Goal: Task Accomplishment & Management: Complete application form

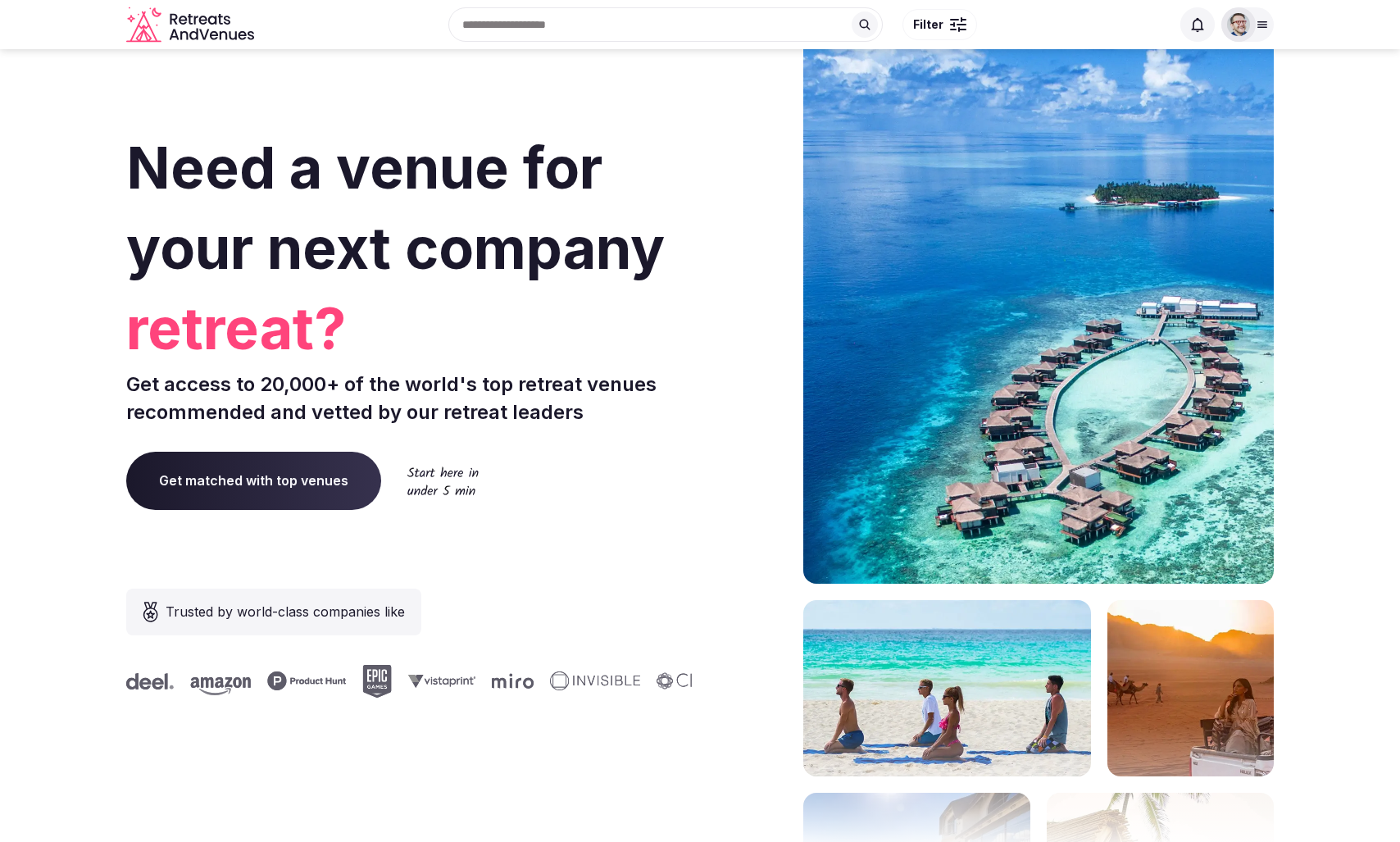
click at [658, 76] on div "Need a venue for your next company retreat? Get access to 20,000+ of the world'…" at bounding box center [410, 490] width 567 height 987
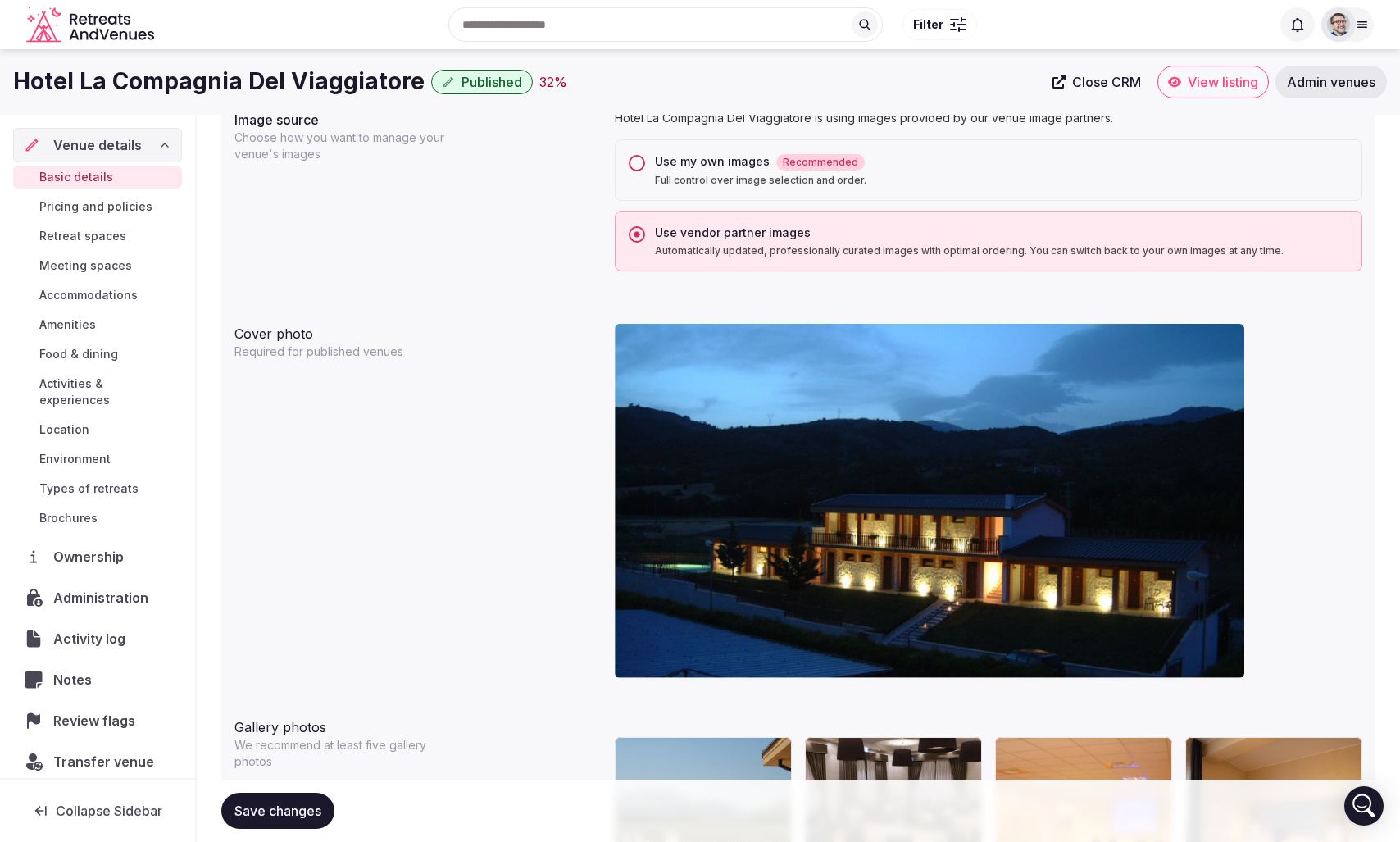
scroll to position [1204, 0]
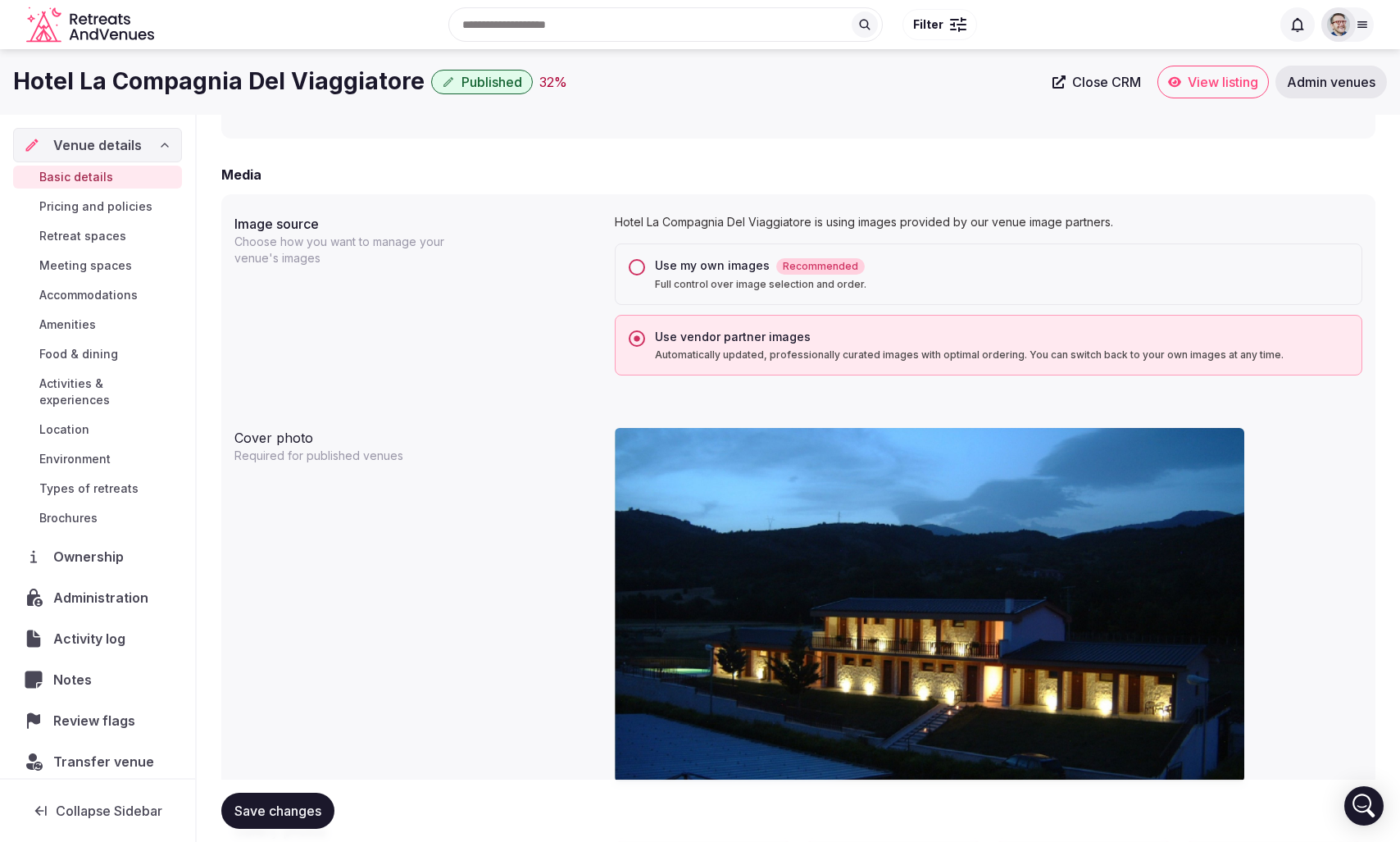
click at [686, 262] on div "Use my own images Recommended" at bounding box center [1002, 266] width 694 height 17
click at [645, 262] on button "Use my own images Recommended Full control over image selection and order." at bounding box center [637, 267] width 17 height 17
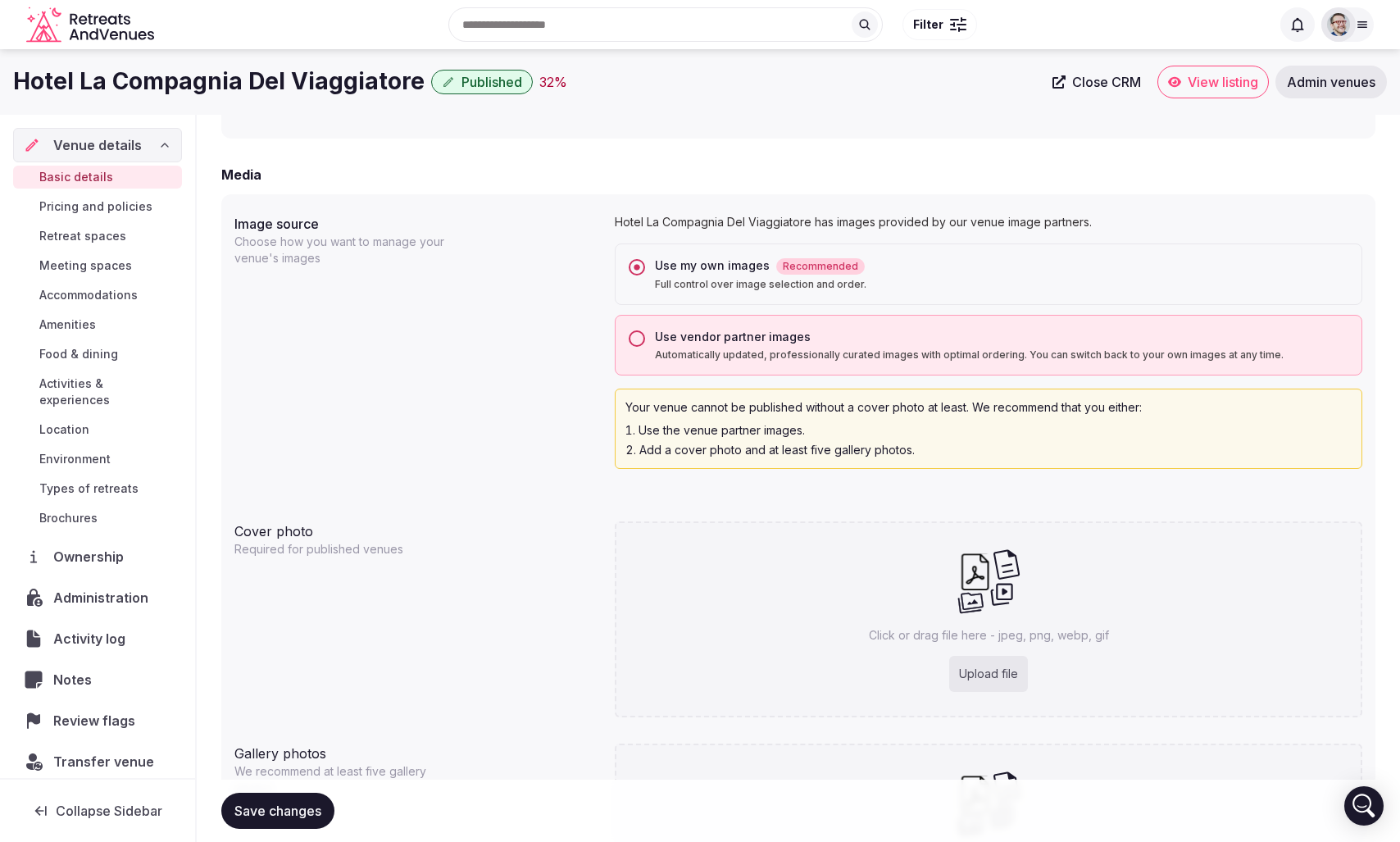
click at [678, 348] on label "Use vendor partner images Automatically updated, professionally curated images …" at bounding box center [1002, 345] width 694 height 33
click at [645, 347] on button "Use vendor partner images Automatically updated, professionally curated images …" at bounding box center [637, 339] width 17 height 17
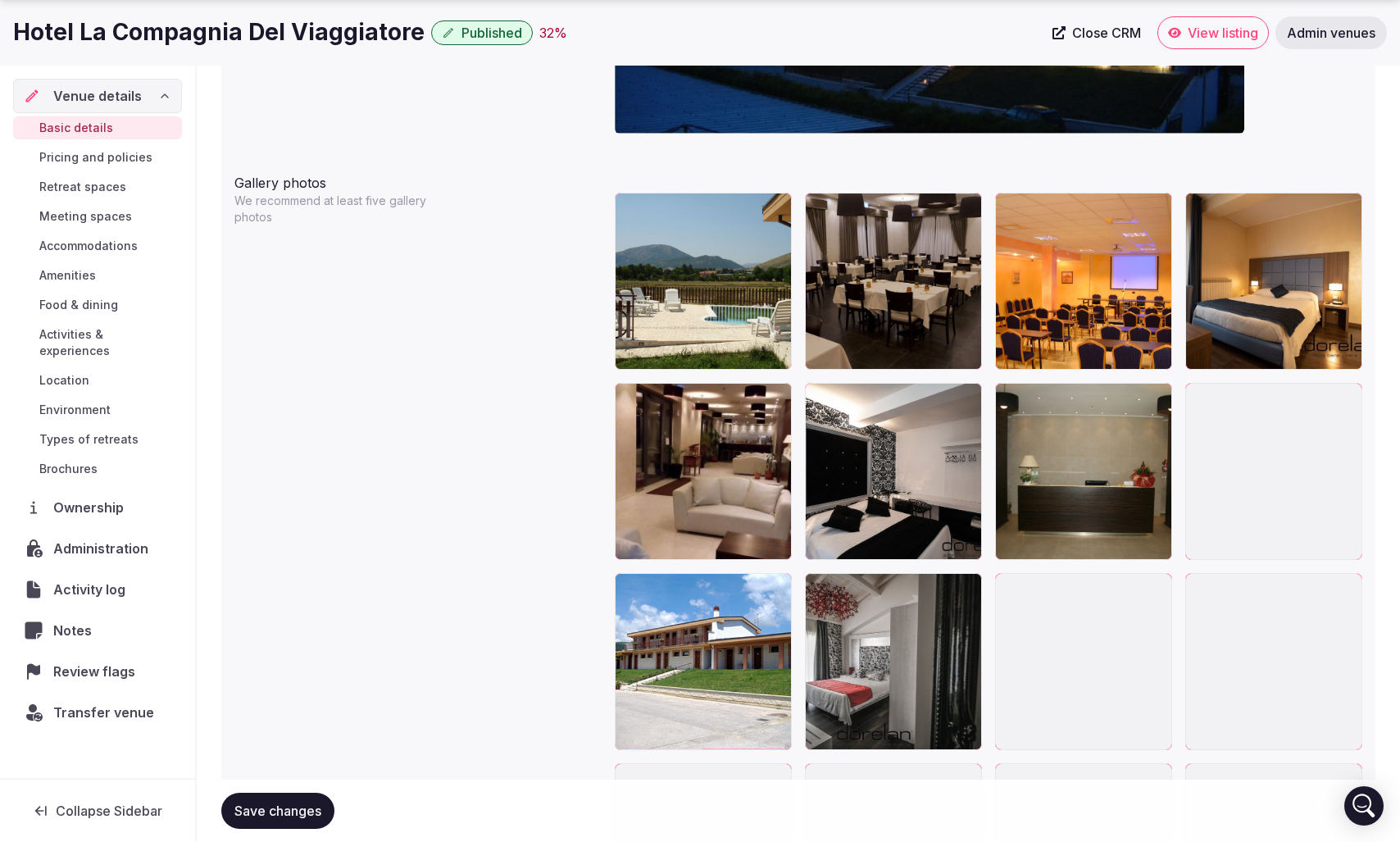
scroll to position [1971, 0]
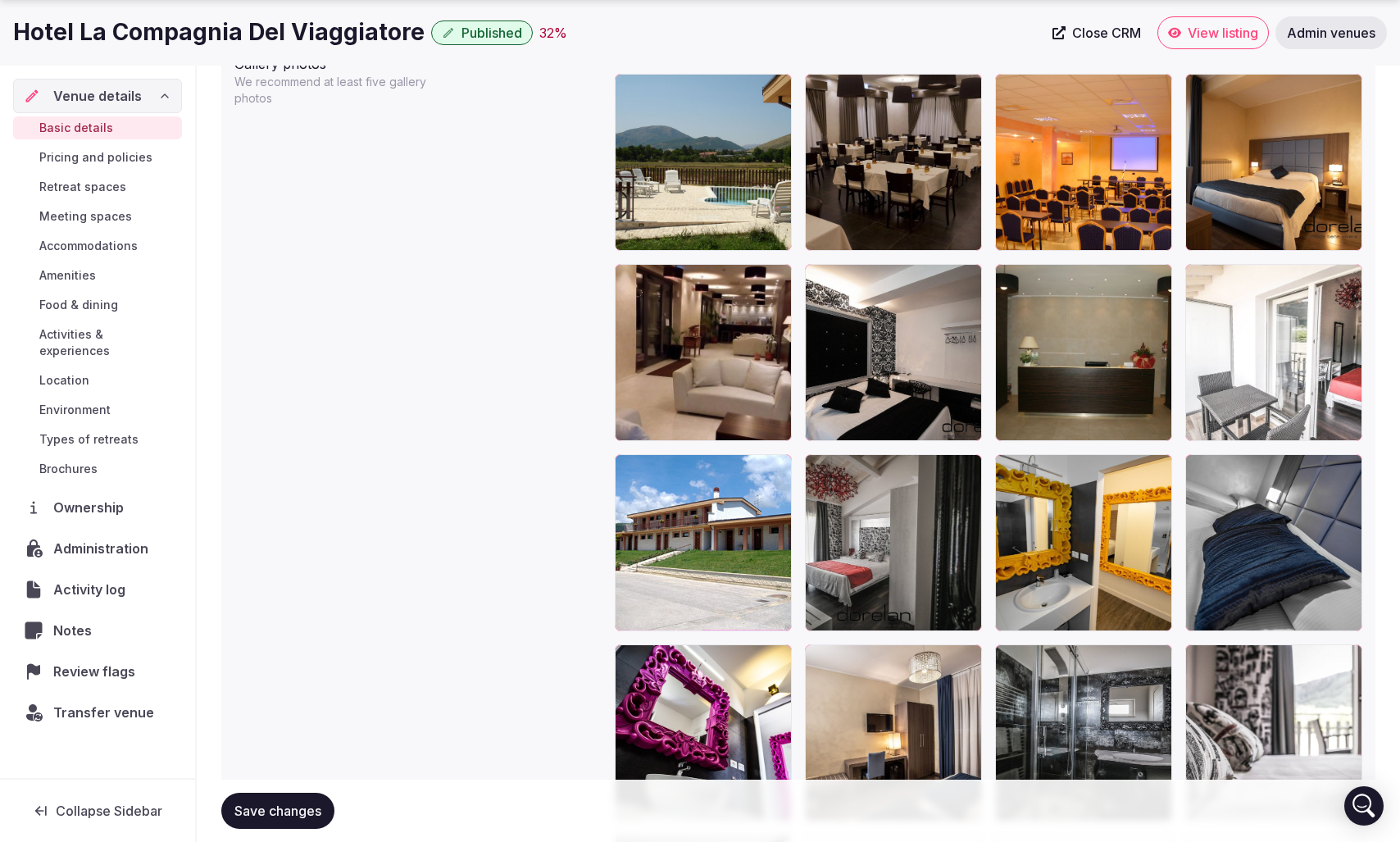
type button "yes"
